Goal: Information Seeking & Learning: Check status

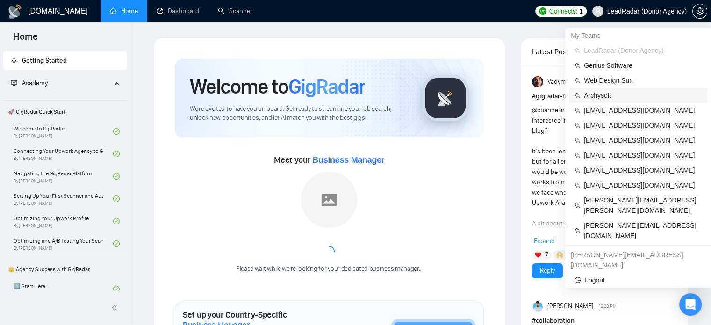
click at [596, 94] on span "Archysoft" at bounding box center [643, 95] width 118 height 10
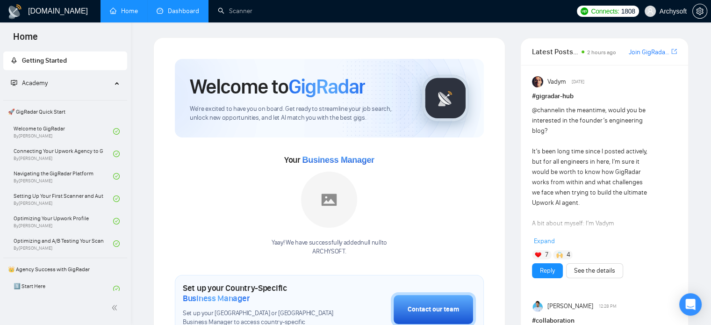
click at [180, 8] on link "Dashboard" at bounding box center [178, 11] width 43 height 8
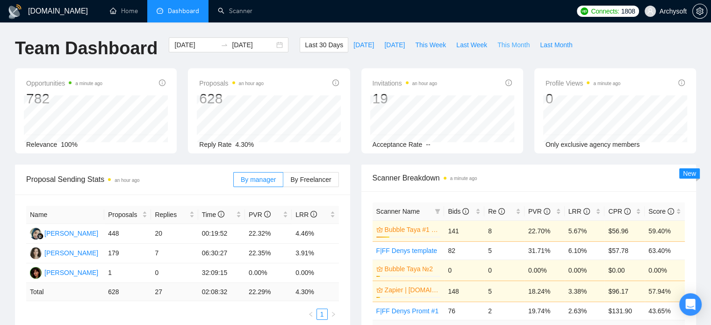
click at [506, 44] on span "This Month" at bounding box center [513, 45] width 32 height 10
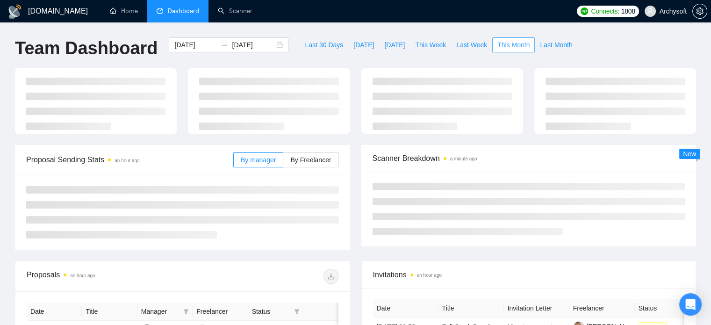
type input "[DATE]"
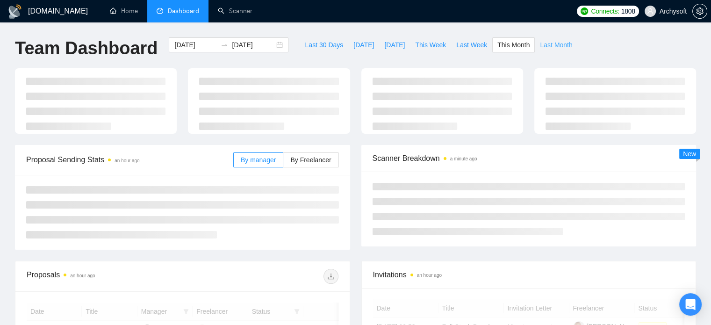
click at [542, 43] on span "Last Month" at bounding box center [556, 45] width 32 height 10
type input "[DATE]"
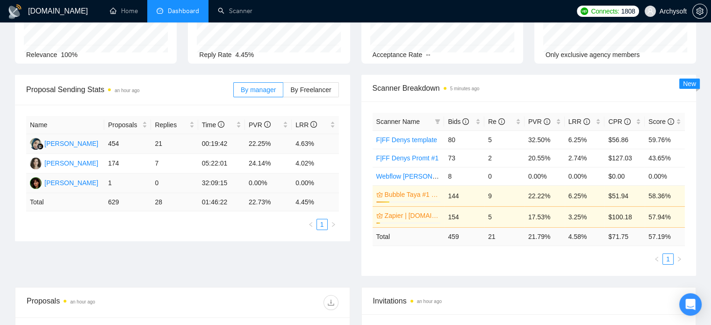
scroll to position [92, 0]
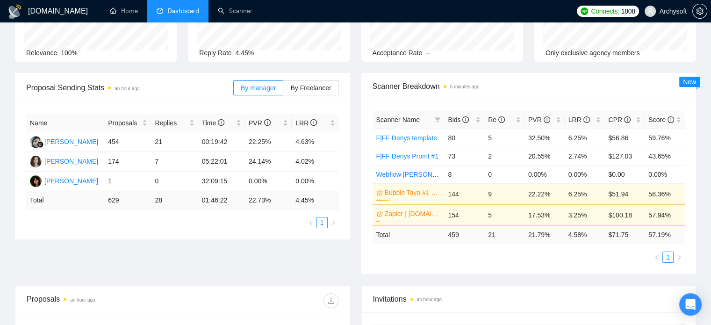
click at [323, 95] on div "By manager By Freelancer" at bounding box center [286, 88] width 106 height 30
click at [323, 88] on span "By Freelancer" at bounding box center [310, 87] width 41 height 7
click at [283, 90] on input "By Freelancer" at bounding box center [283, 90] width 0 height 0
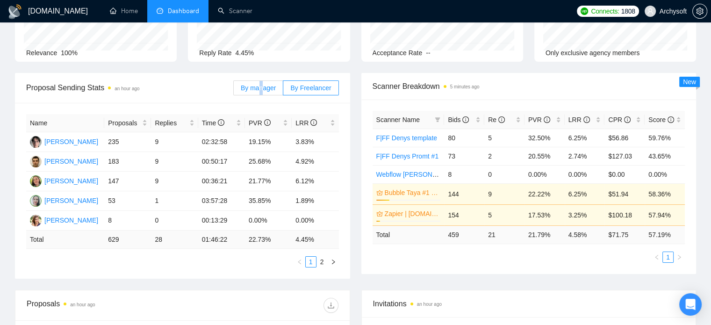
click at [264, 87] on span "By manager" at bounding box center [258, 87] width 35 height 7
click at [237, 90] on label "By manager" at bounding box center [258, 87] width 50 height 15
click at [234, 90] on input "By manager" at bounding box center [234, 90] width 0 height 0
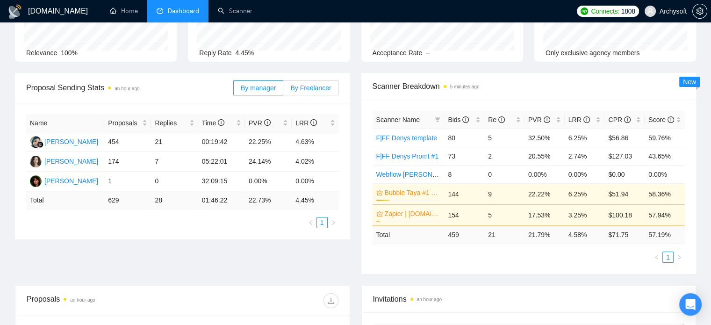
click at [315, 90] on span "By Freelancer" at bounding box center [310, 87] width 41 height 7
click at [283, 90] on input "By Freelancer" at bounding box center [283, 90] width 0 height 0
